Goal: Task Accomplishment & Management: Use online tool/utility

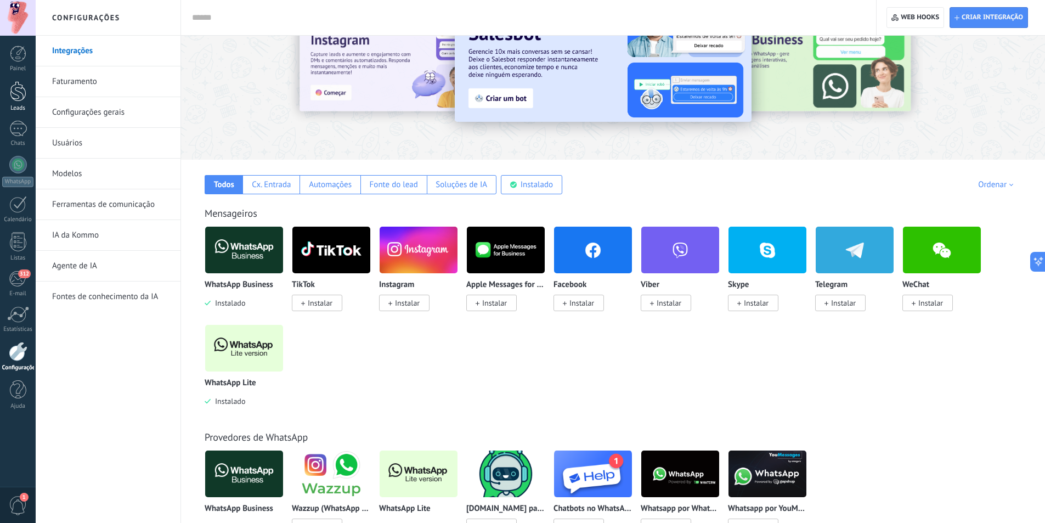
click at [20, 98] on div at bounding box center [18, 91] width 16 height 20
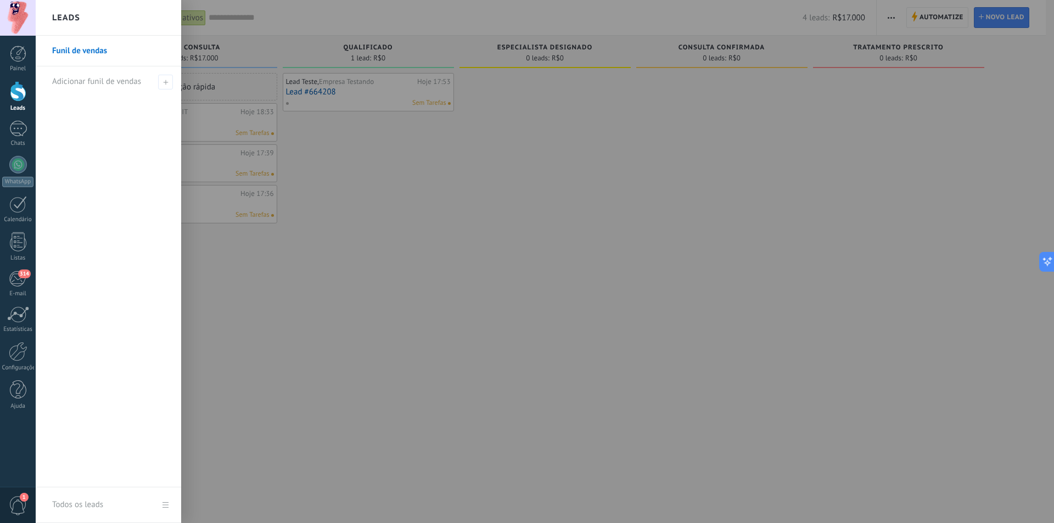
click at [324, 93] on div at bounding box center [563, 261] width 1054 height 523
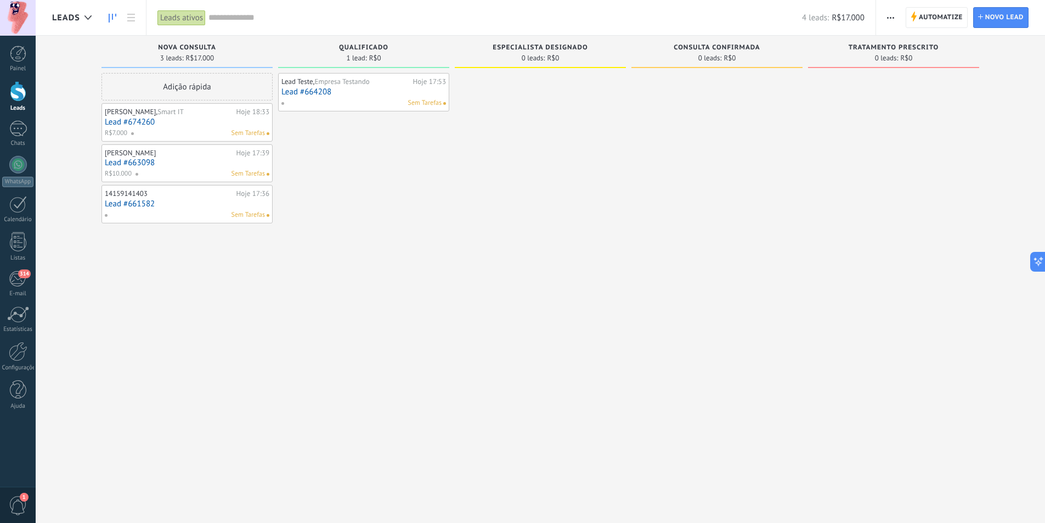
click at [358, 92] on link "Lead #664208" at bounding box center [363, 91] width 165 height 9
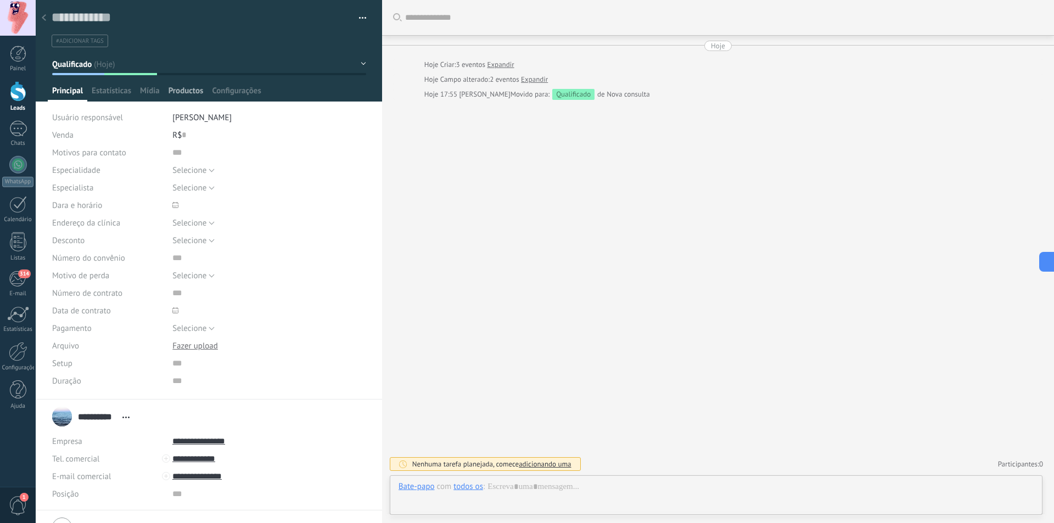
scroll to position [11, 0]
click at [177, 93] on span "Productos" at bounding box center [185, 94] width 35 height 16
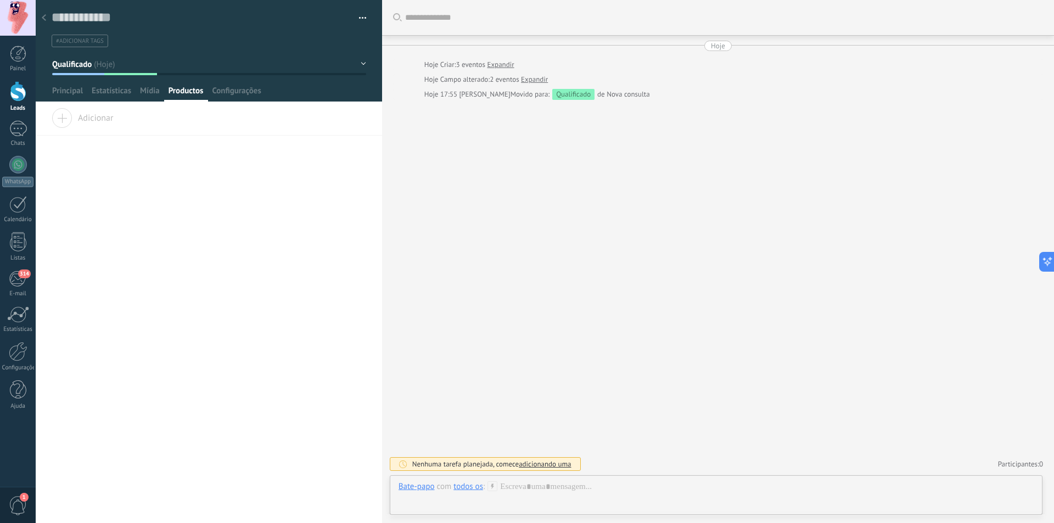
click at [66, 119] on span "Adicionar" at bounding box center [82, 115] width 61 height 15
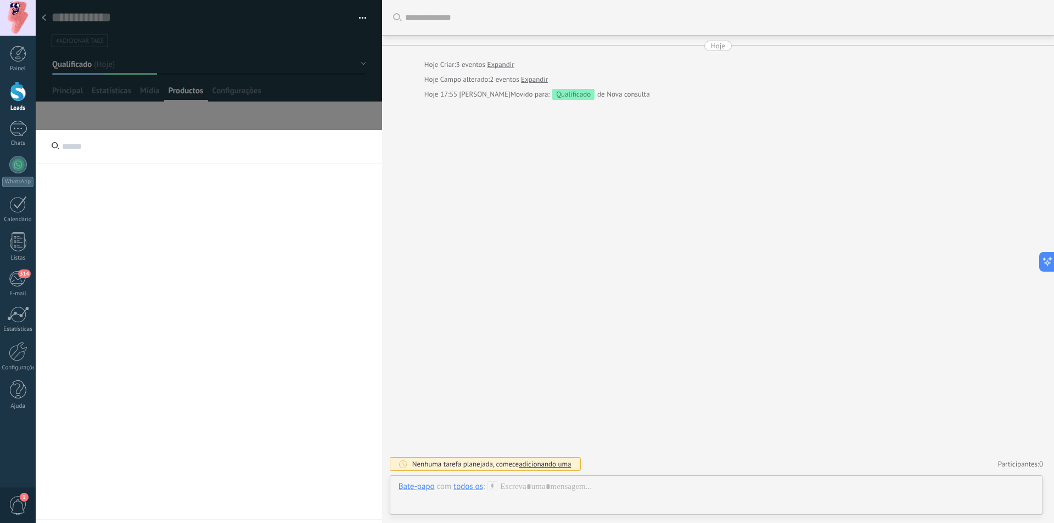
click at [129, 154] on input "text" at bounding box center [209, 146] width 346 height 33
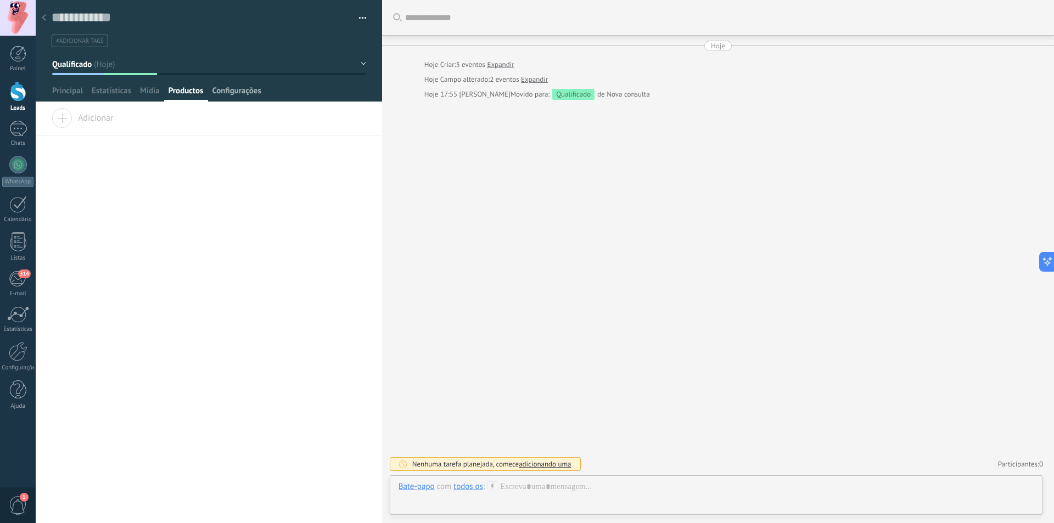
click at [245, 93] on span "Configurações" at bounding box center [236, 94] width 49 height 16
